Goal: Check status: Check status

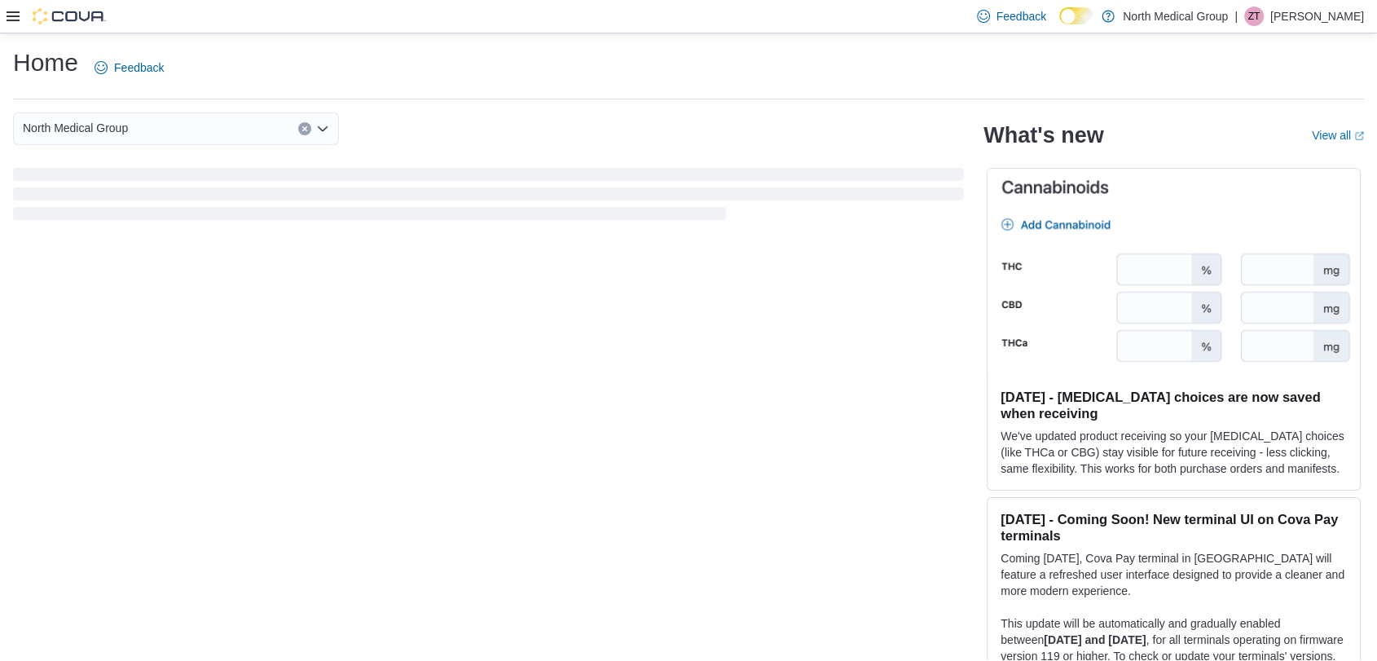
click at [6, 15] on div "Feedback Dark Mode North Medical Group | ZT [PERSON_NAME]" at bounding box center [688, 16] width 1377 height 33
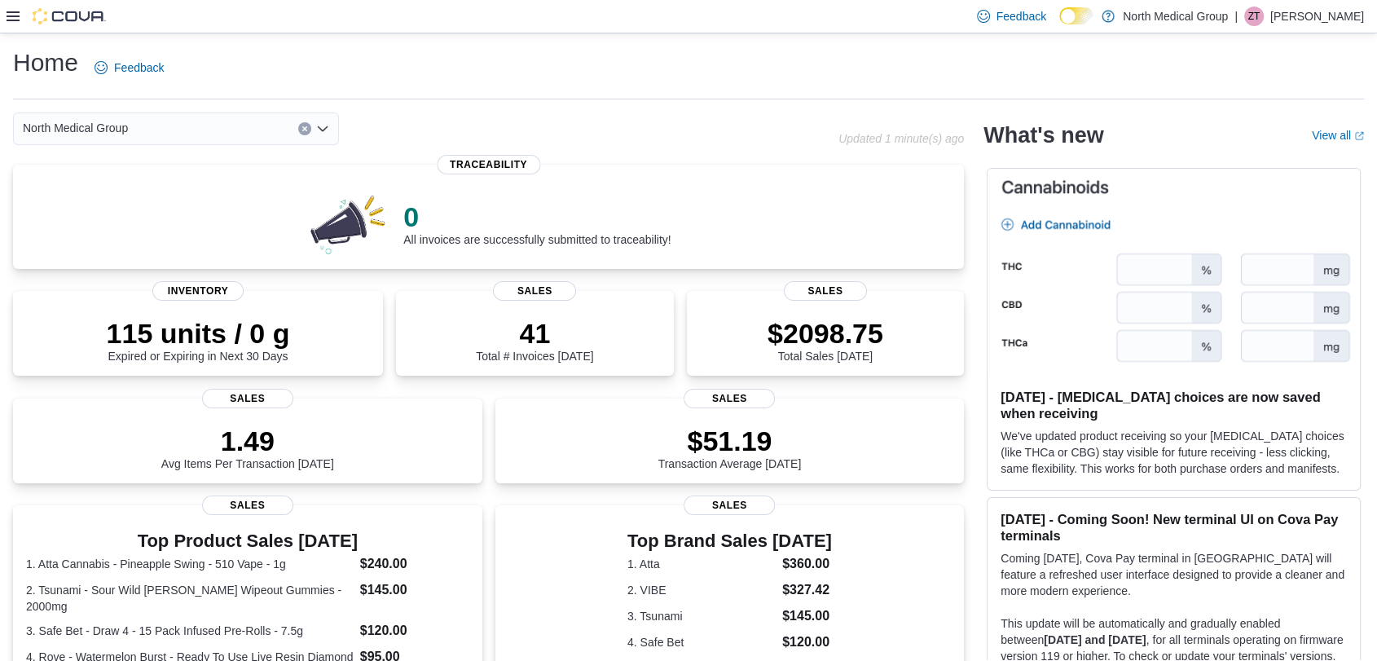
click at [15, 15] on icon at bounding box center [13, 16] width 13 height 10
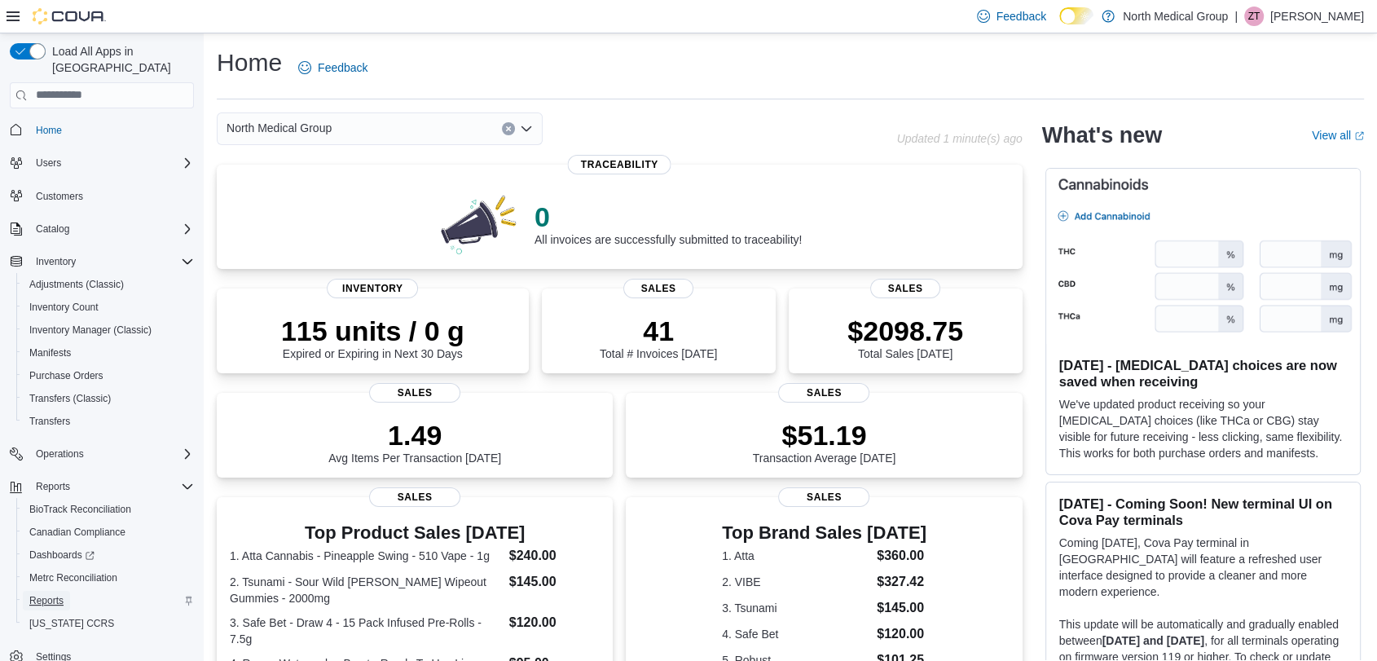
click at [59, 594] on span "Reports" at bounding box center [46, 600] width 34 height 13
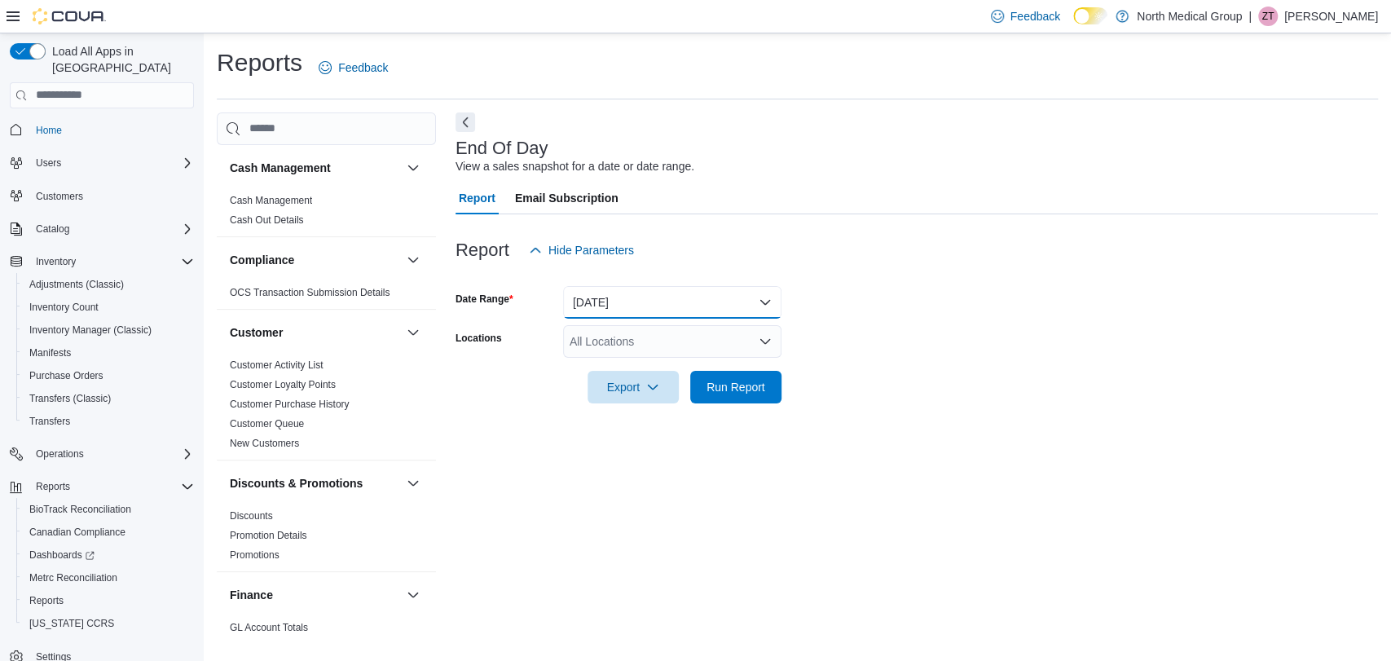
click at [649, 310] on button "[DATE]" at bounding box center [672, 302] width 218 height 33
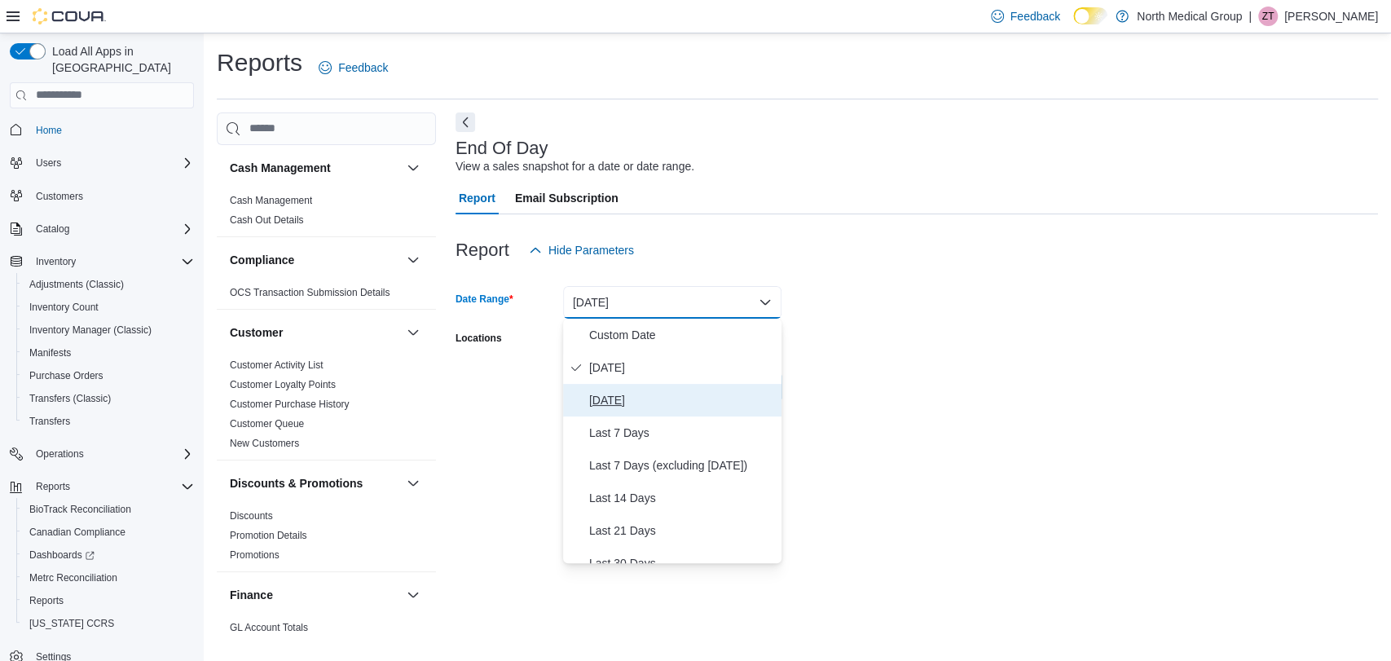
click at [632, 411] on button "[DATE]" at bounding box center [672, 400] width 218 height 33
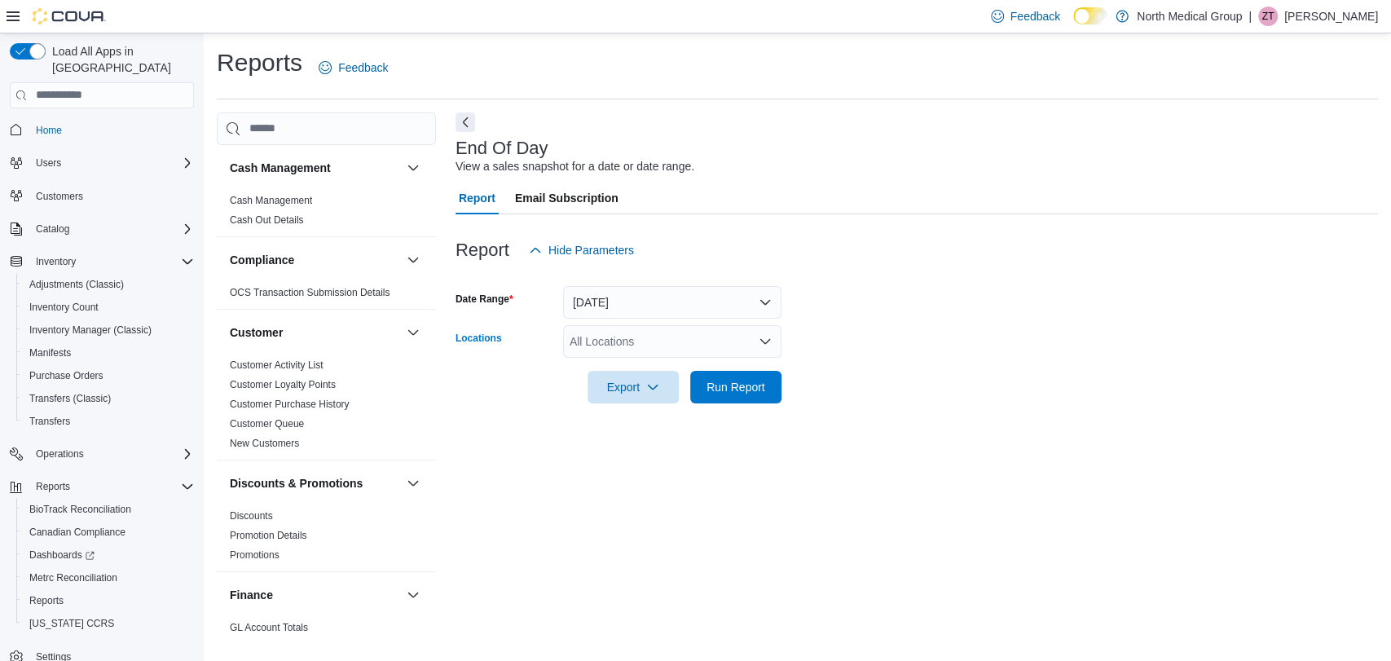
click at [746, 346] on div "All Locations" at bounding box center [672, 341] width 218 height 33
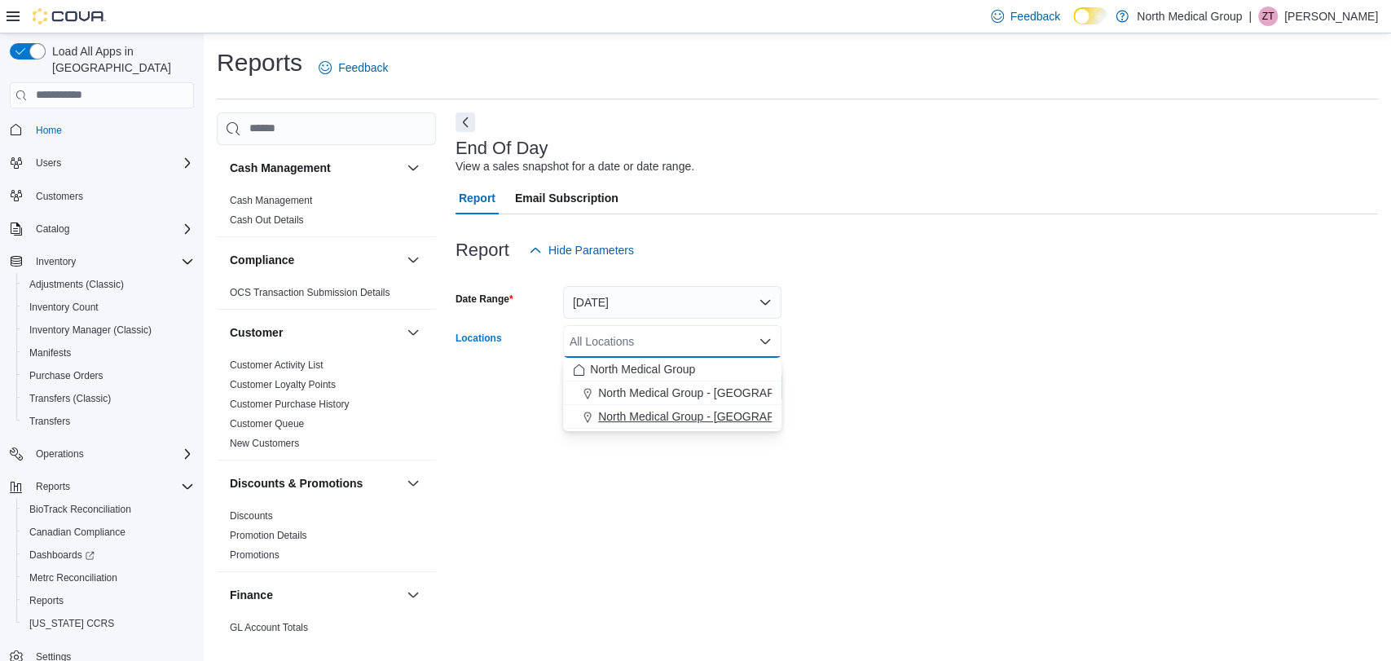
drag, startPoint x: 702, startPoint y: 409, endPoint x: 745, endPoint y: 425, distance: 45.9
click at [702, 410] on span "North Medical Group - [GEOGRAPHIC_DATA]" at bounding box center [715, 416] width 234 height 16
click at [880, 414] on div at bounding box center [917, 413] width 922 height 20
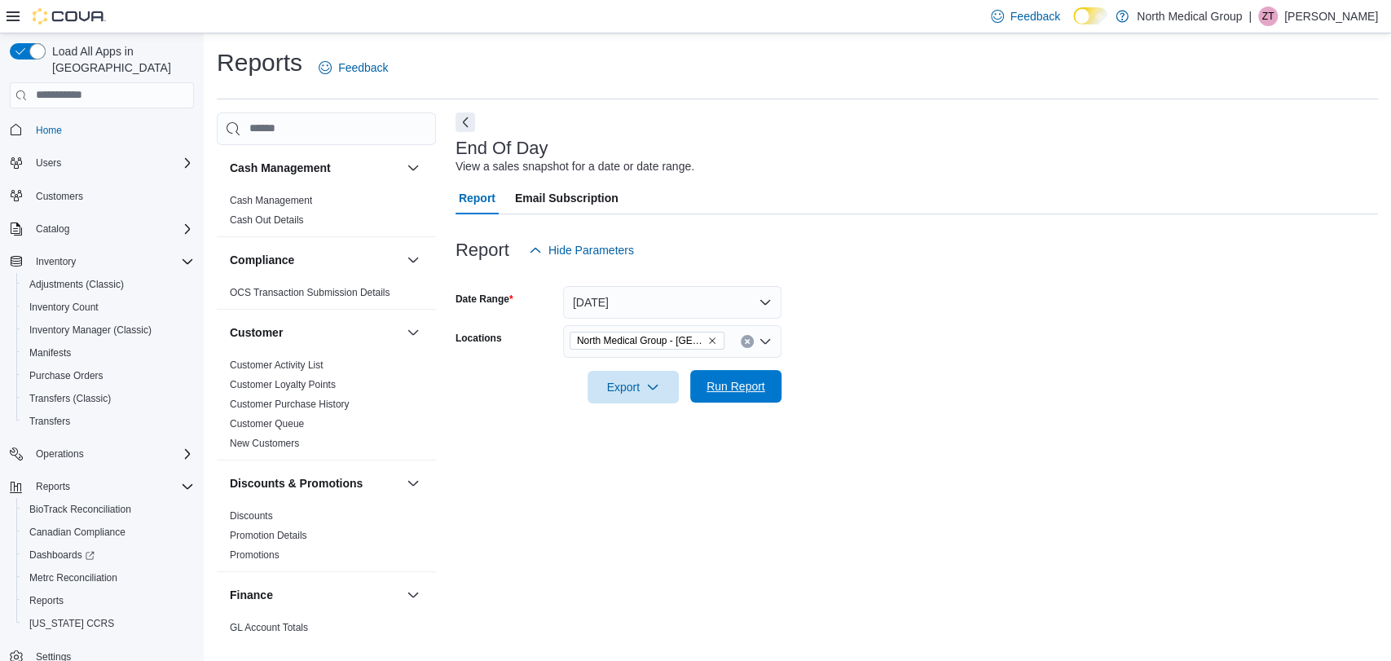
click at [772, 394] on button "Run Report" at bounding box center [735, 386] width 91 height 33
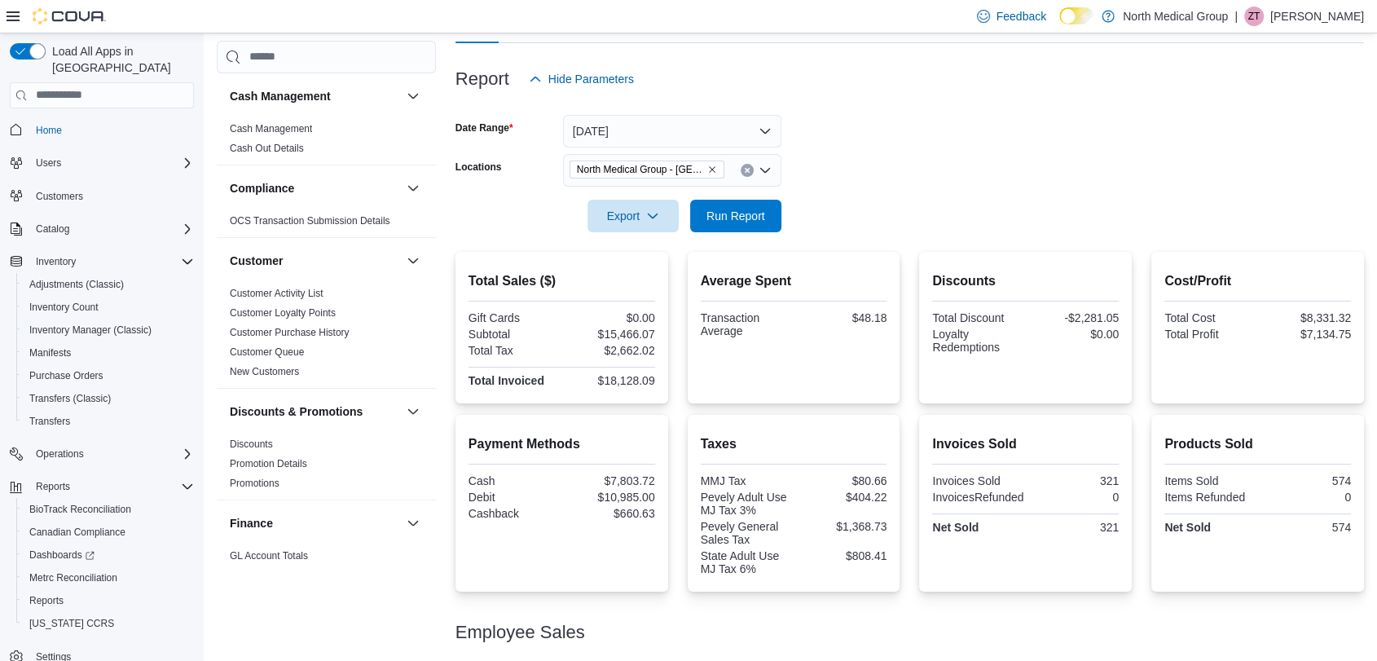
scroll to position [271, 0]
